Goal: Task Accomplishment & Management: Complete application form

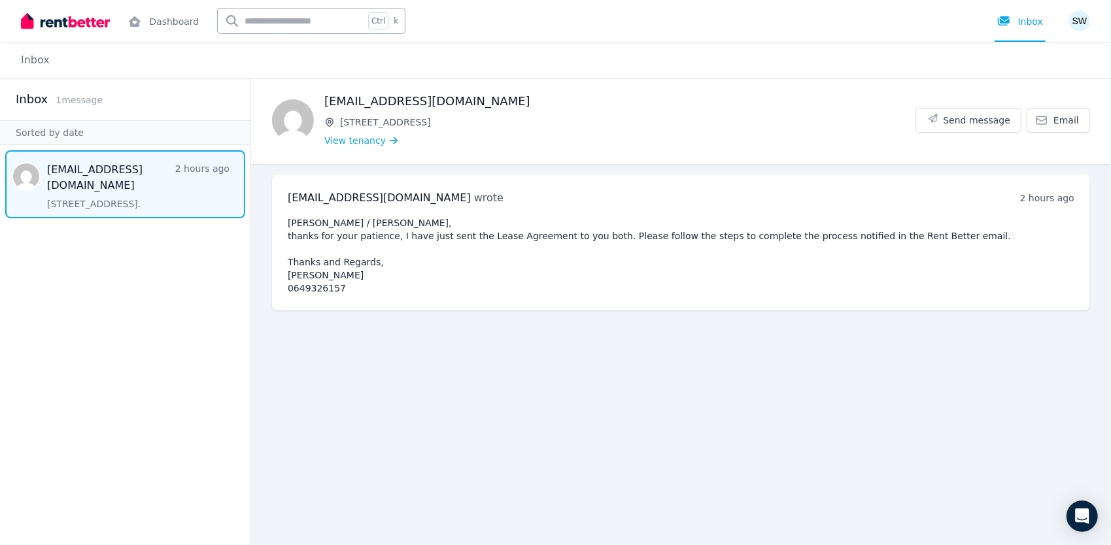
click at [75, 103] on span "1 message" at bounding box center [79, 100] width 47 height 10
click at [351, 140] on span "View tenancy" at bounding box center [354, 140] width 61 height 13
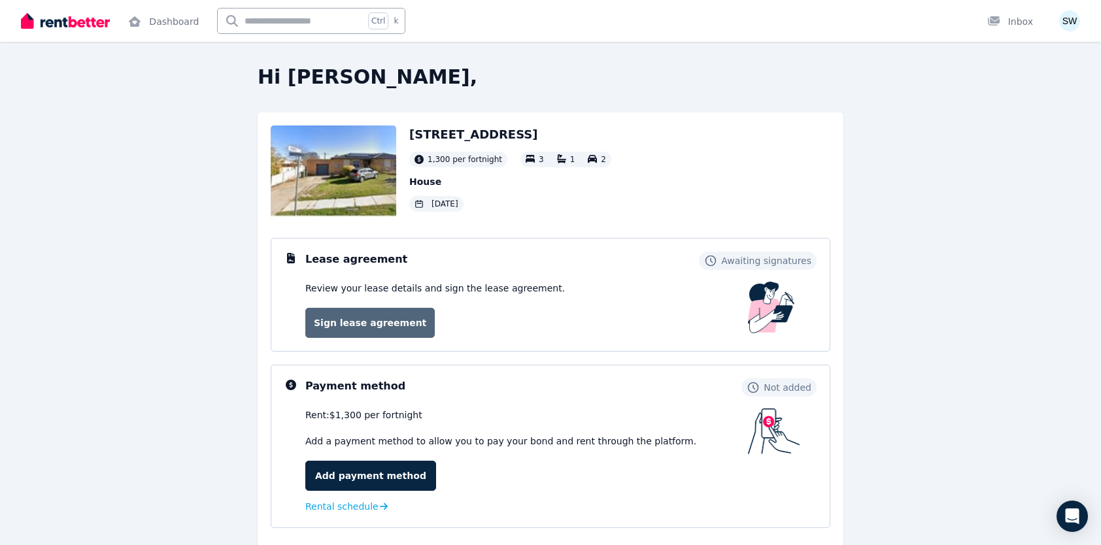
click at [356, 324] on link "Sign lease agreement" at bounding box center [369, 323] width 129 height 30
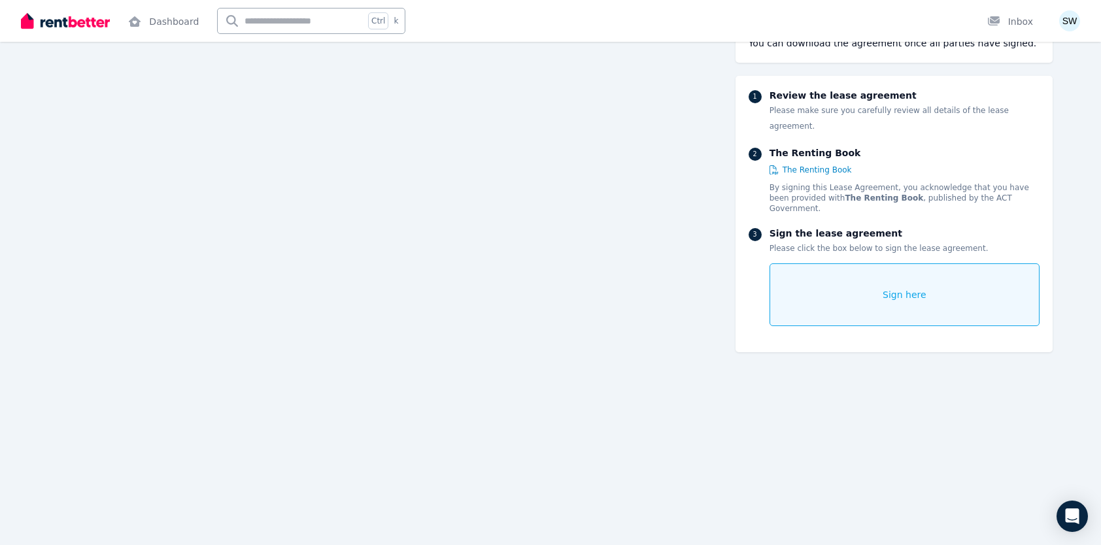
scroll to position [22107, 0]
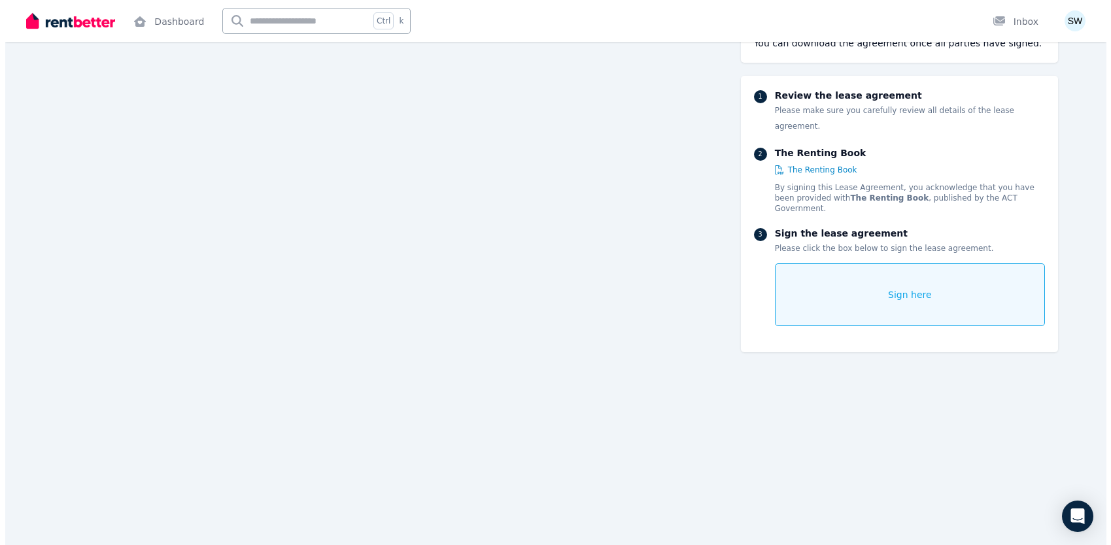
scroll to position [25382, 0]
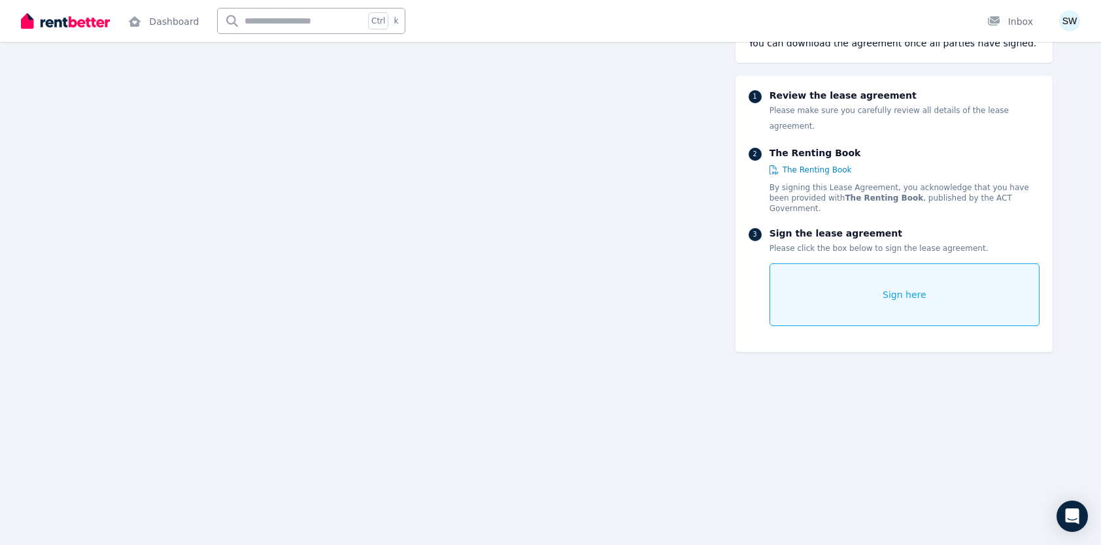
click at [810, 264] on div "Sign here" at bounding box center [905, 295] width 270 height 63
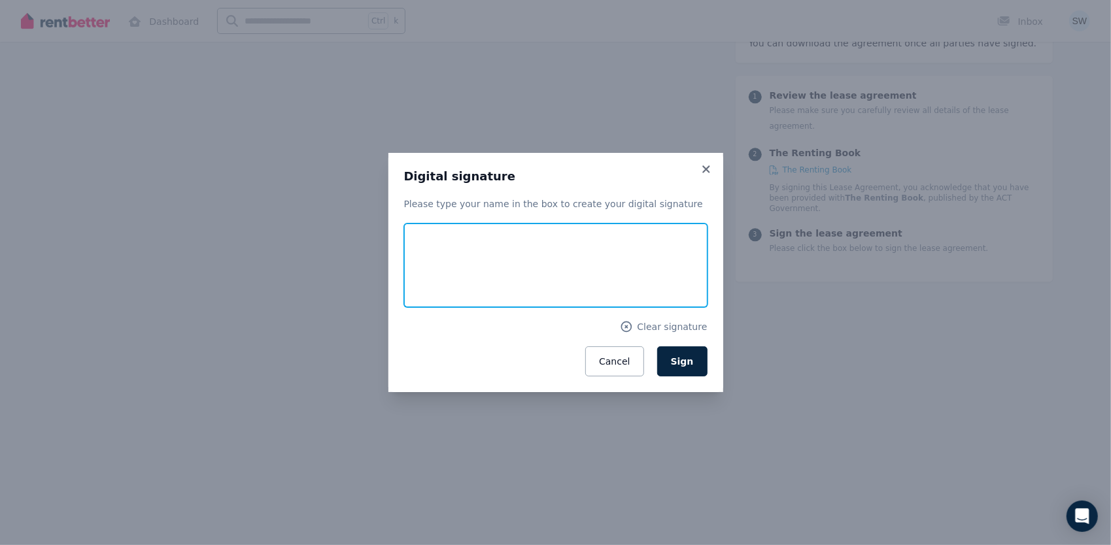
drag, startPoint x: 437, startPoint y: 242, endPoint x: 405, endPoint y: 258, distance: 35.1
click at [405, 258] on input "text" at bounding box center [555, 266] width 303 height 84
type input "*"
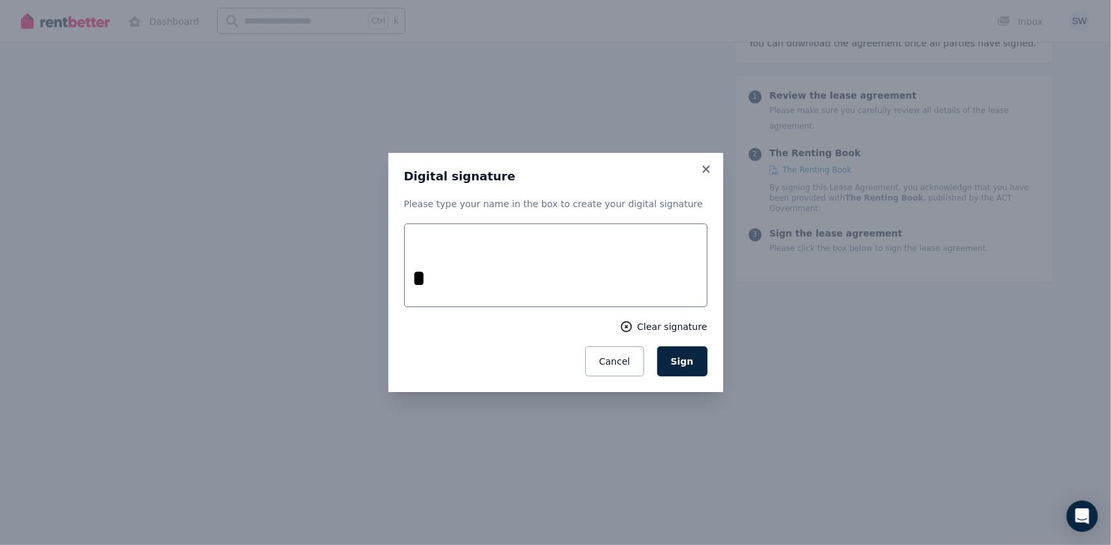
click at [664, 327] on span "Clear signature" at bounding box center [672, 326] width 70 height 13
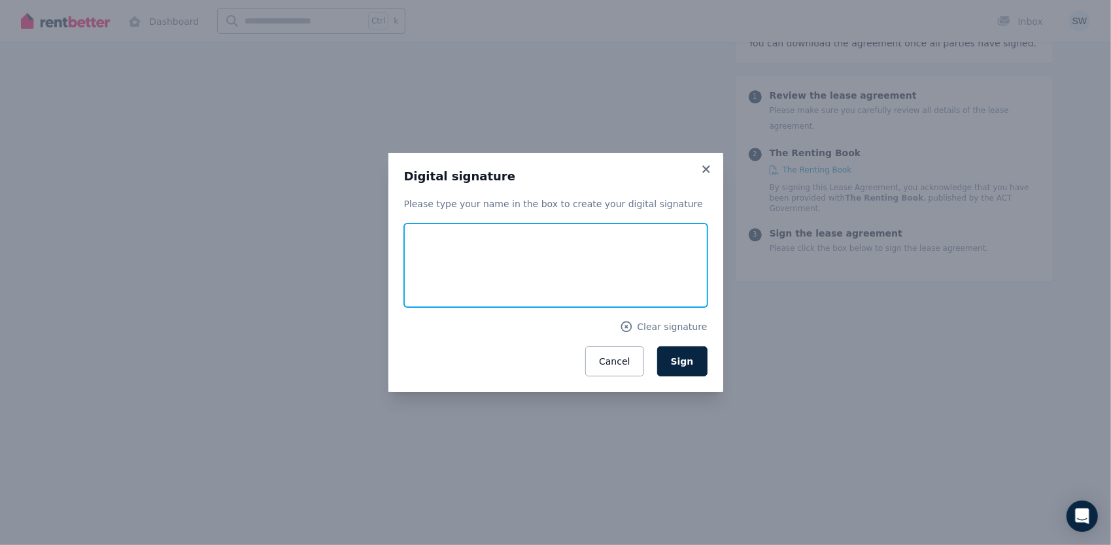
drag, startPoint x: 447, startPoint y: 257, endPoint x: 462, endPoint y: 281, distance: 28.2
click at [462, 281] on input "text" at bounding box center [555, 266] width 303 height 84
drag, startPoint x: 451, startPoint y: 258, endPoint x: 437, endPoint y: 271, distance: 18.5
click at [437, 271] on input "text" at bounding box center [555, 266] width 303 height 84
type input "*"
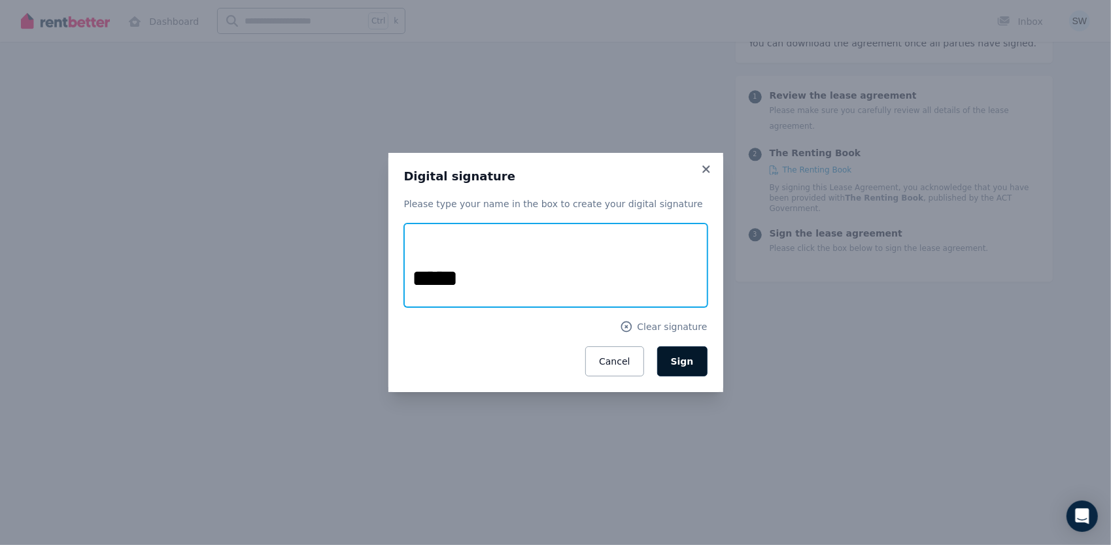
type input "*****"
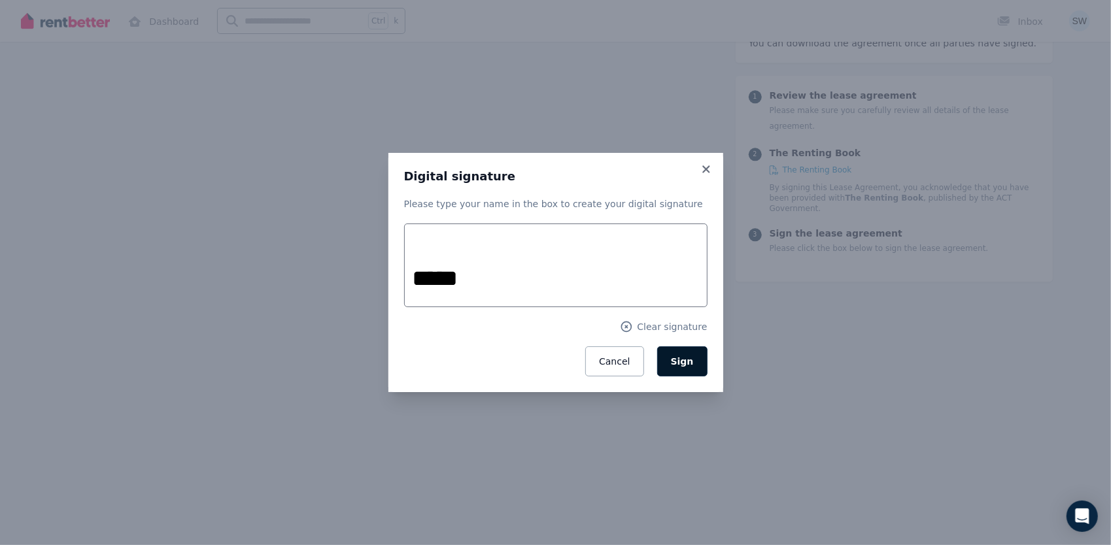
click at [686, 362] on span "Sign" at bounding box center [682, 361] width 23 height 10
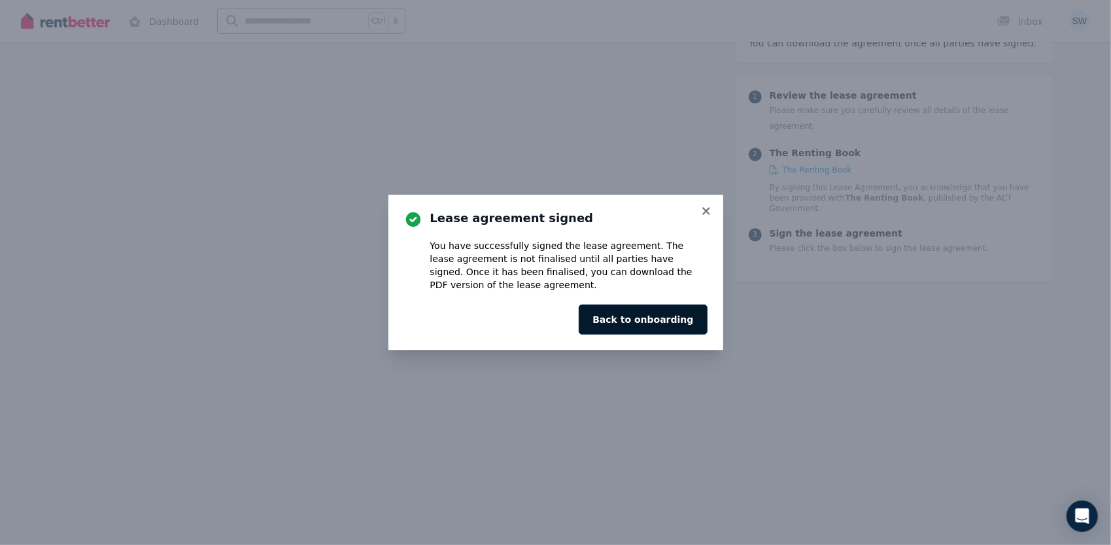
click at [623, 327] on button "Back to onboarding" at bounding box center [643, 320] width 128 height 30
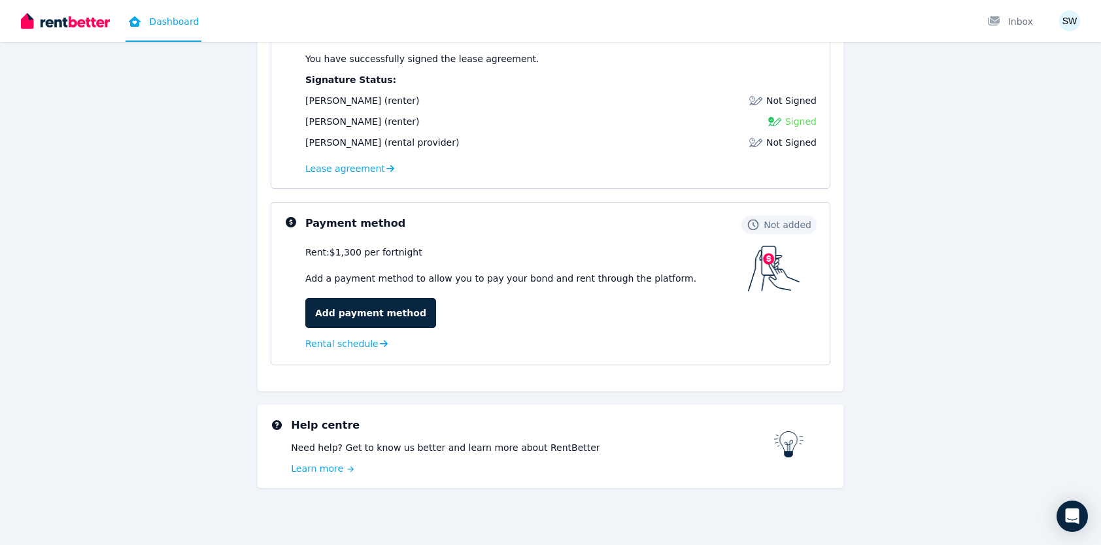
scroll to position [232, 0]
